Goal: Task Accomplishment & Management: Use online tool/utility

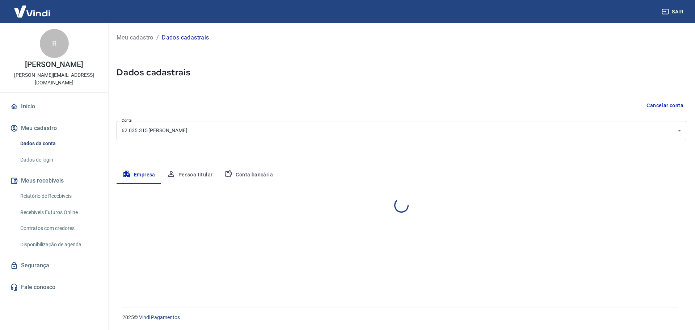
select select "RJ"
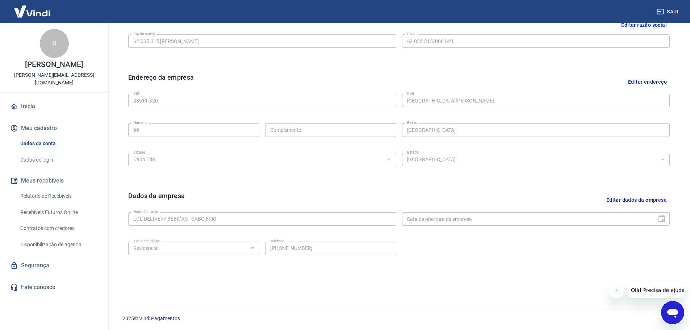
scroll to position [192, 0]
click at [54, 285] on link "Fale conosco" at bounding box center [54, 287] width 91 height 16
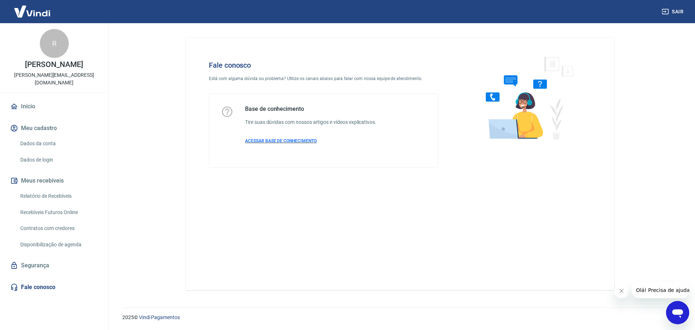
click at [308, 142] on span "ACESSAR BASE DE CONHECIMENTO" at bounding box center [281, 140] width 72 height 5
click at [42, 129] on button "Meu cadastro" at bounding box center [54, 128] width 91 height 16
click at [41, 108] on link "Início" at bounding box center [54, 106] width 91 height 16
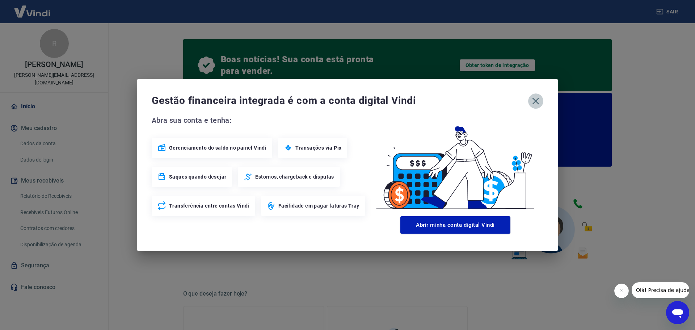
click at [536, 100] on icon "button" at bounding box center [535, 101] width 7 height 7
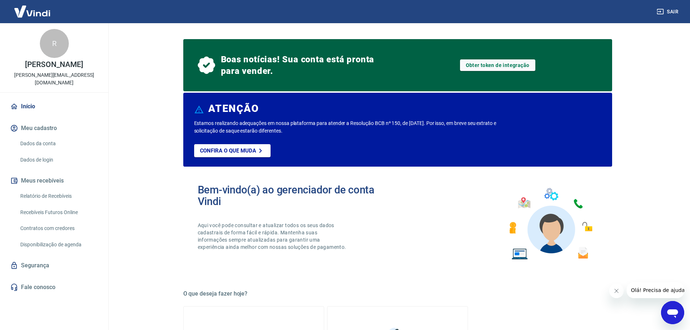
click at [327, 77] on div "Boas notícias! Sua conta está pronta para vender. Obter token de integração" at bounding box center [398, 65] width 400 height 35
click at [335, 61] on span "Boas notícias! Sua conta está pronta para vender." at bounding box center [299, 65] width 156 height 23
click at [476, 60] on link "Obter token de integração" at bounding box center [497, 65] width 75 height 12
